Goal: Task Accomplishment & Management: Manage account settings

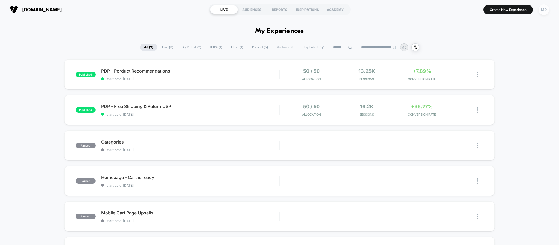
click at [544, 9] on div "MD" at bounding box center [543, 9] width 11 height 11
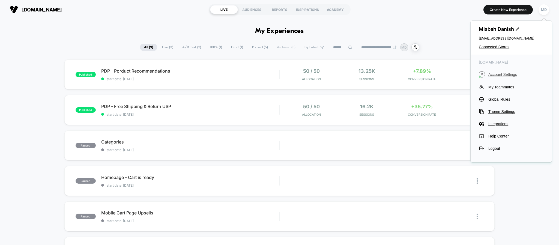
click at [499, 73] on span "Account Settings" at bounding box center [515, 74] width 55 height 4
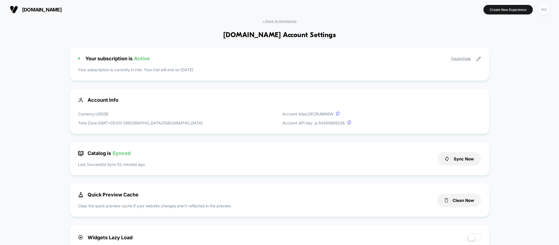
click at [541, 7] on div "MD" at bounding box center [543, 9] width 11 height 11
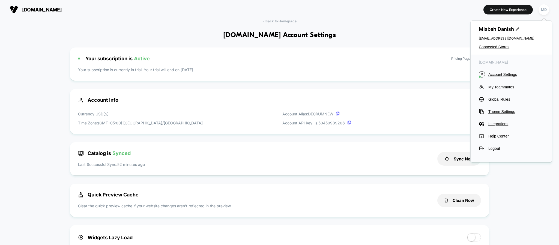
click at [515, 31] on span "Misbah Danish" at bounding box center [510, 29] width 65 height 6
click at [516, 29] on icon at bounding box center [517, 29] width 4 height 4
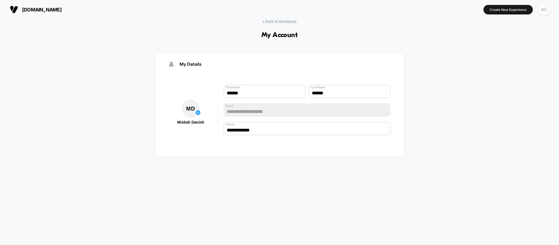
click at [544, 9] on div "MD" at bounding box center [543, 9] width 11 height 11
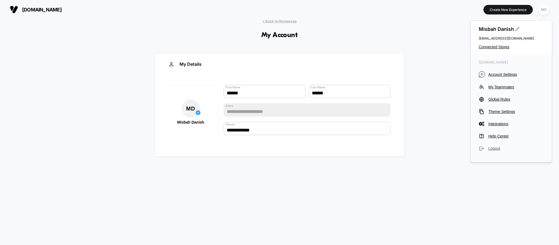
click at [494, 146] on span "Logout" at bounding box center [515, 148] width 55 height 4
